Goal: Task Accomplishment & Management: Complete application form

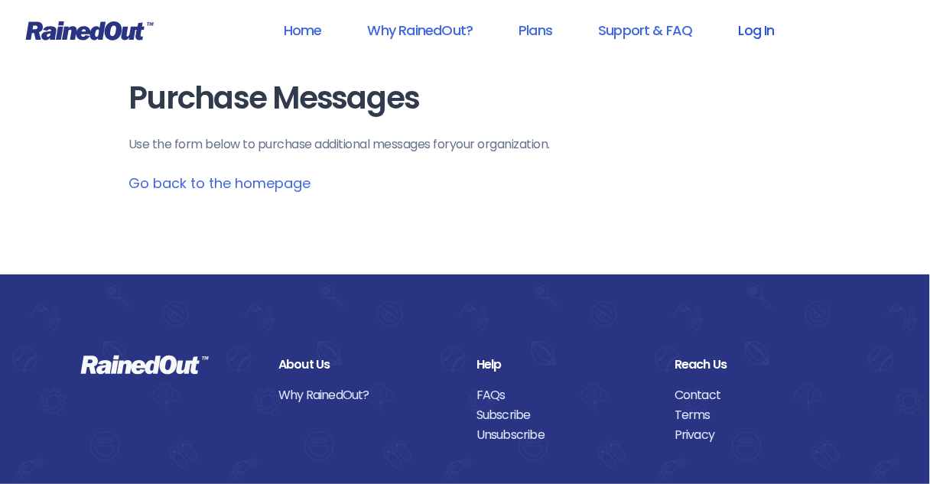
click at [759, 32] on link "Log In" at bounding box center [757, 30] width 76 height 34
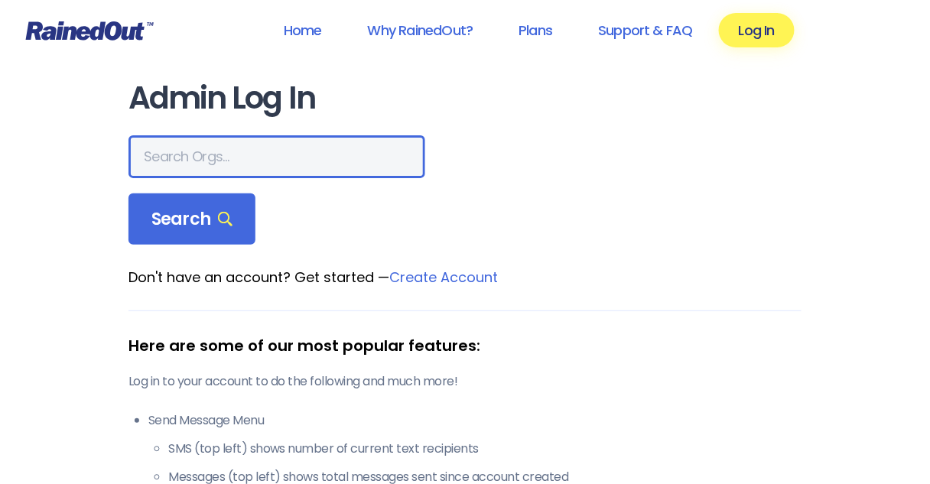
click at [251, 152] on input "text" at bounding box center [276, 156] width 297 height 43
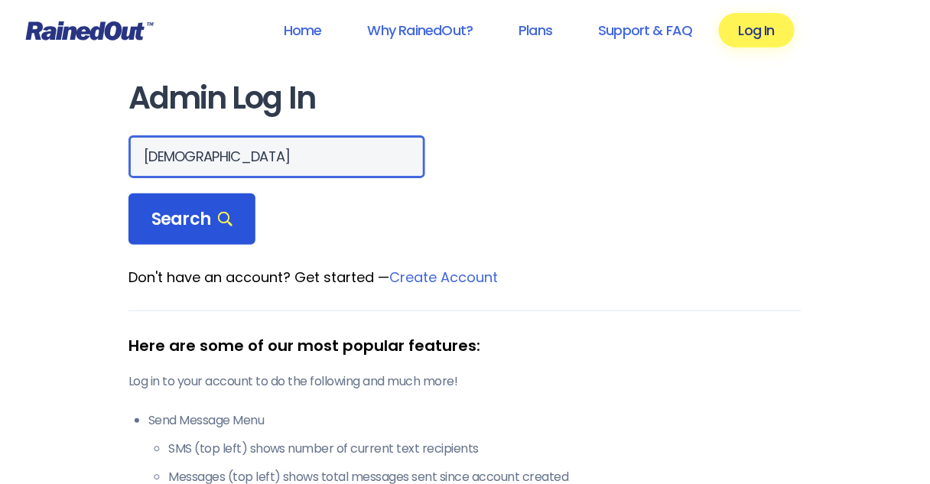
type input "[DEMOGRAPHIC_DATA]"
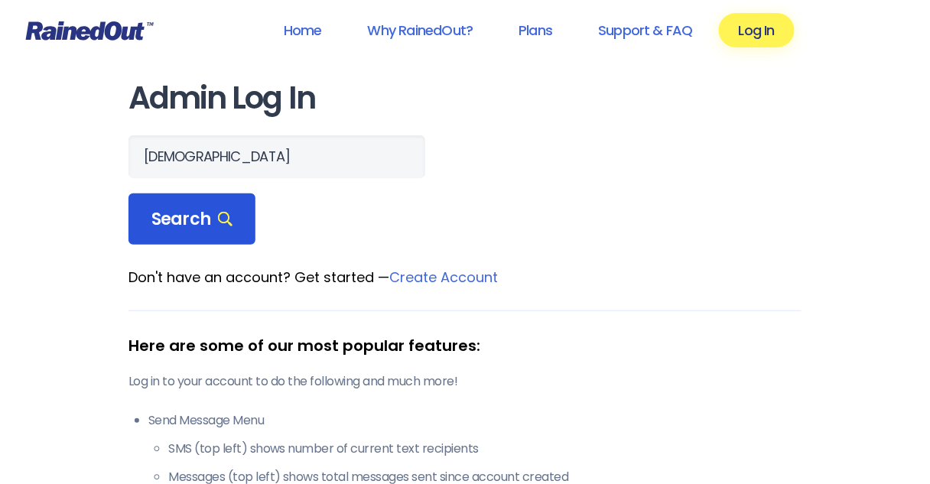
click at [186, 219] on span "Search" at bounding box center [191, 219] width 81 height 21
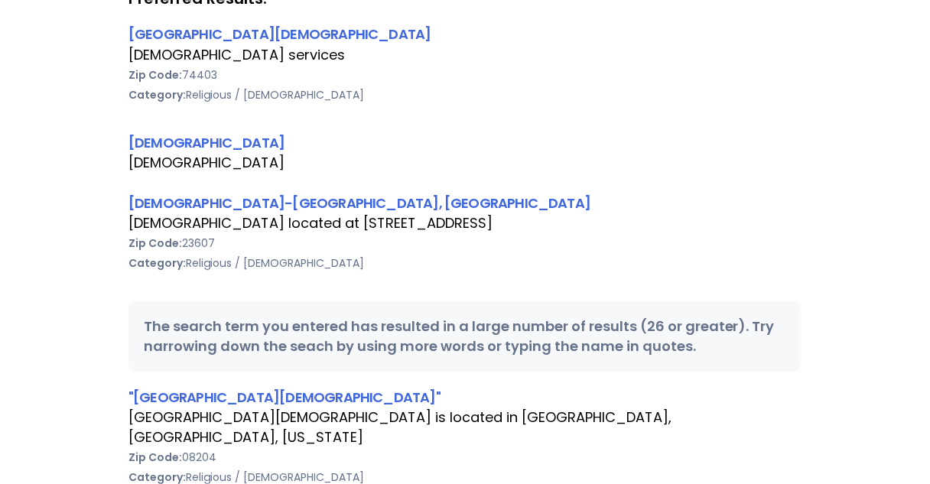
scroll to position [306, 0]
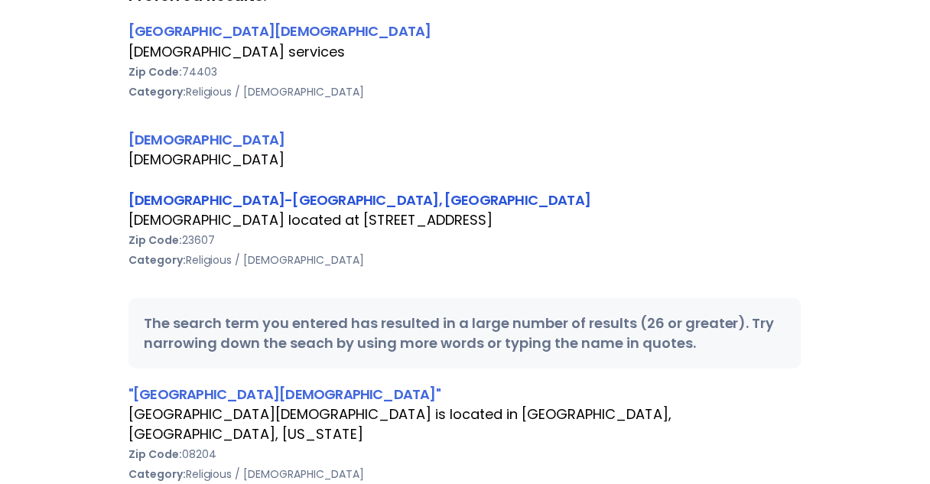
click at [211, 204] on link "[DEMOGRAPHIC_DATA]-[GEOGRAPHIC_DATA], [GEOGRAPHIC_DATA]" at bounding box center [359, 199] width 462 height 19
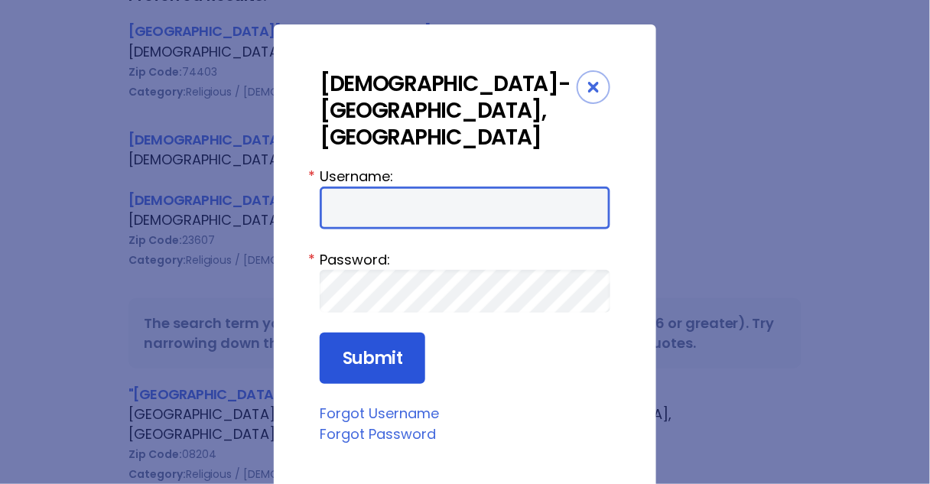
type input "Preston954"
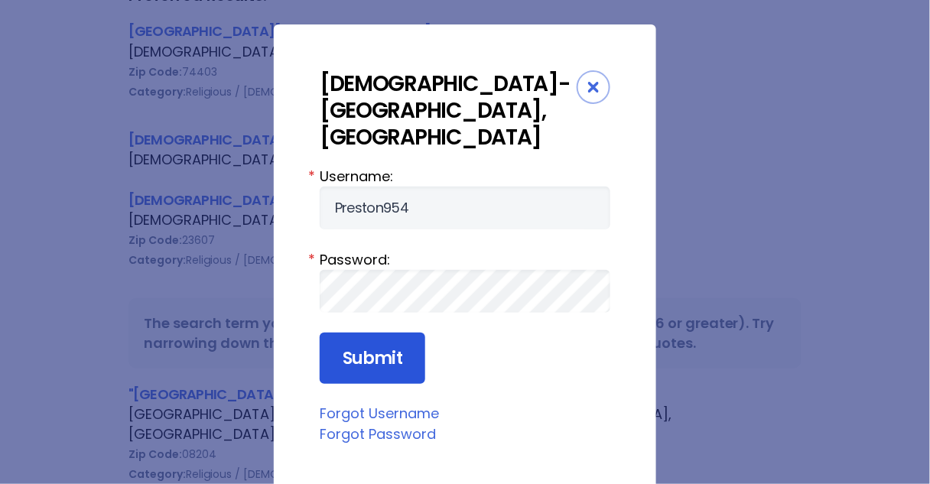
click at [349, 333] on input "Submit" at bounding box center [372, 359] width 105 height 52
